Goal: Find contact information: Find contact information

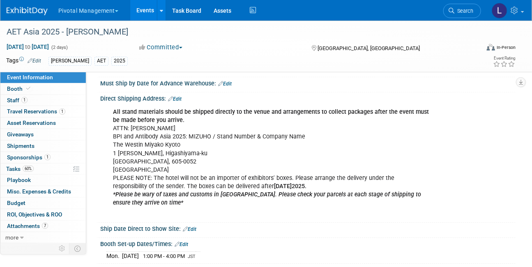
scroll to position [811, 0]
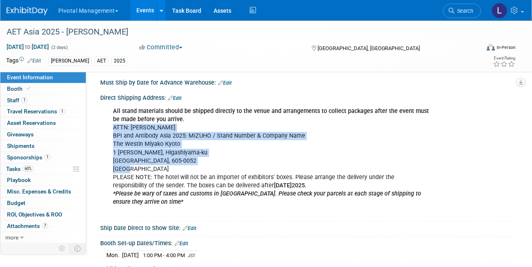
drag, startPoint x: 113, startPoint y: 124, endPoint x: 189, endPoint y: 166, distance: 86.8
click at [189, 166] on div "All stand materials should be shipped directly to the venue and arrangements to…" at bounding box center [270, 160] width 327 height 115
copy div "ATTN: [PERSON_NAME] BPI and Antibody Asia 2025: MIZUHO / Stand Number & Company…"
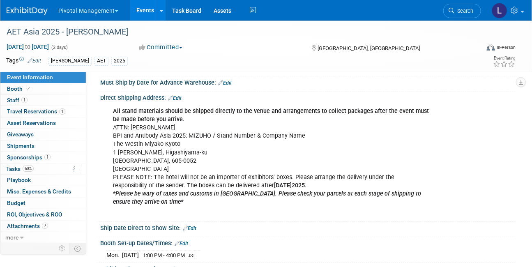
click at [306, 140] on div "All stand materials should be shipped directly to the venue and arrangements to…" at bounding box center [270, 160] width 327 height 115
click at [35, 92] on link "Booth" at bounding box center [42, 88] width 85 height 11
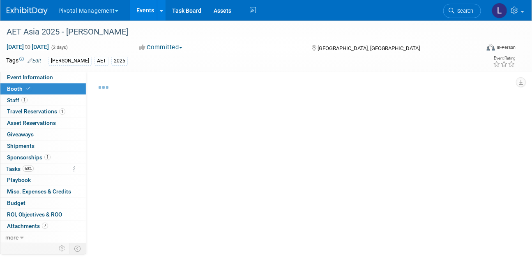
select select "Yes"
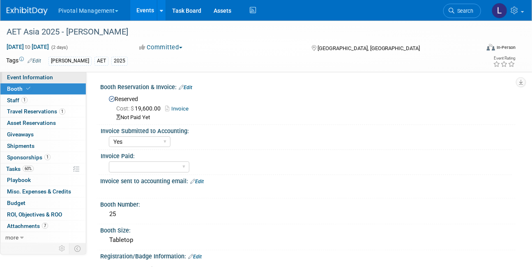
click at [36, 77] on span "Event Information" at bounding box center [30, 77] width 46 height 7
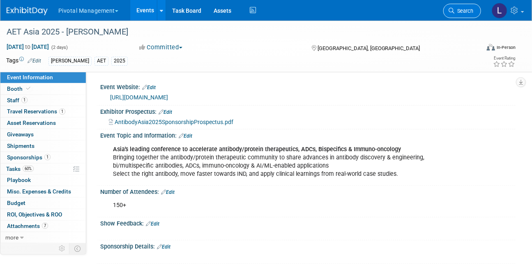
click at [470, 15] on link "Search" at bounding box center [462, 11] width 38 height 14
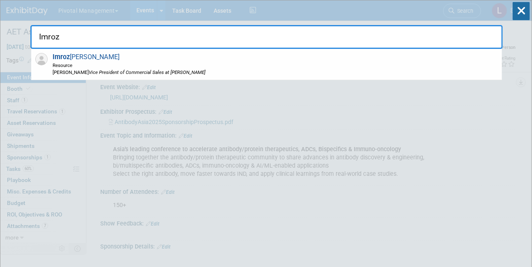
click at [71, 55] on span "[PERSON_NAME] Resource [PERSON_NAME] Vice President of Commercial Sales at [PER…" at bounding box center [127, 64] width 155 height 23
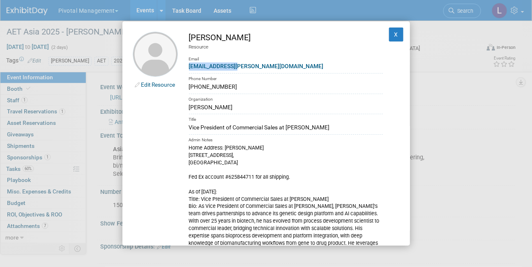
drag, startPoint x: 231, startPoint y: 88, endPoint x: 184, endPoint y: 91, distance: 46.9
click at [184, 91] on td "[PERSON_NAME] Resource Email [EMAIL_ADDRESS][PERSON_NAME][DOMAIN_NAME] Phone Nu…" at bounding box center [280, 176] width 205 height 288
copy div "[PHONE_NUMBER]"
drag, startPoint x: 391, startPoint y: 30, endPoint x: 373, endPoint y: 40, distance: 20.2
click at [391, 30] on button "X" at bounding box center [396, 35] width 15 height 14
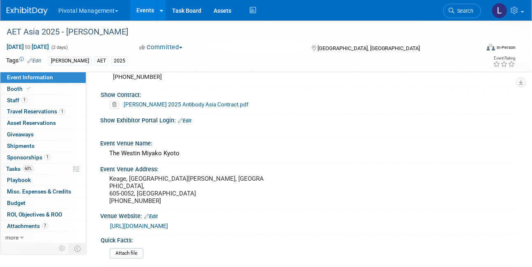
scroll to position [537, 0]
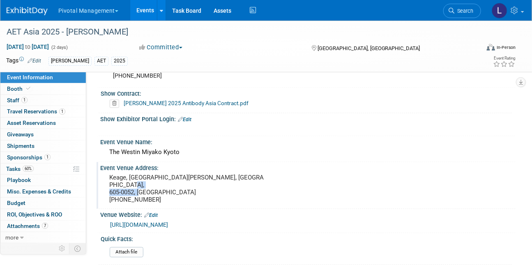
drag, startPoint x: 159, startPoint y: 198, endPoint x: 106, endPoint y: 199, distance: 52.6
click at [106, 199] on div "Keage, [GEOGRAPHIC_DATA][PERSON_NAME], [GEOGRAPHIC_DATA], 605-0052, [GEOGRAPHIC…" at bounding box center [186, 189] width 161 height 34
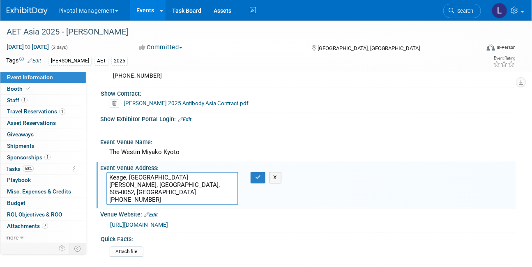
drag, startPoint x: 162, startPoint y: 201, endPoint x: 108, endPoint y: 196, distance: 53.6
click at [108, 196] on textarea "Keage, [GEOGRAPHIC_DATA][PERSON_NAME], [GEOGRAPHIC_DATA], 605-0052, [GEOGRAPHIC…" at bounding box center [172, 189] width 132 height 34
click at [462, 13] on span "Search" at bounding box center [464, 11] width 19 height 6
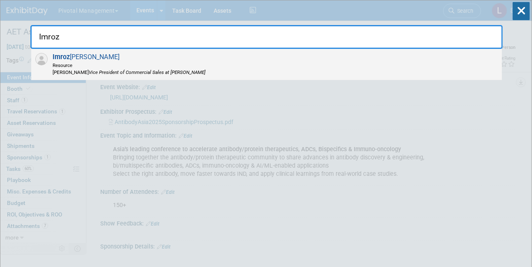
type input "Imroz"
click at [143, 64] on span "Resource" at bounding box center [129, 65] width 153 height 7
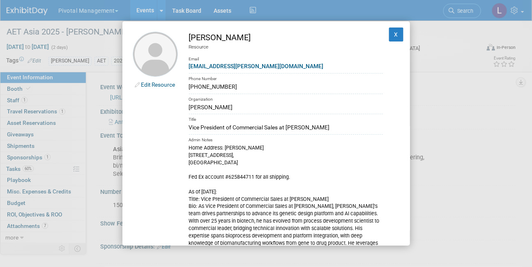
drag, startPoint x: 231, startPoint y: 87, endPoint x: 187, endPoint y: 88, distance: 44.4
click at [187, 88] on td "[PERSON_NAME] Resource Email [EMAIL_ADDRESS][PERSON_NAME][DOMAIN_NAME] Phone Nu…" at bounding box center [280, 176] width 205 height 288
copy div "[PHONE_NUMBER]"
click at [394, 34] on button "X" at bounding box center [396, 35] width 15 height 14
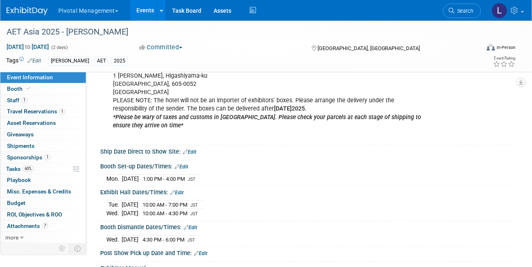
scroll to position [898, 0]
